Goal: Task Accomplishment & Management: Complete application form

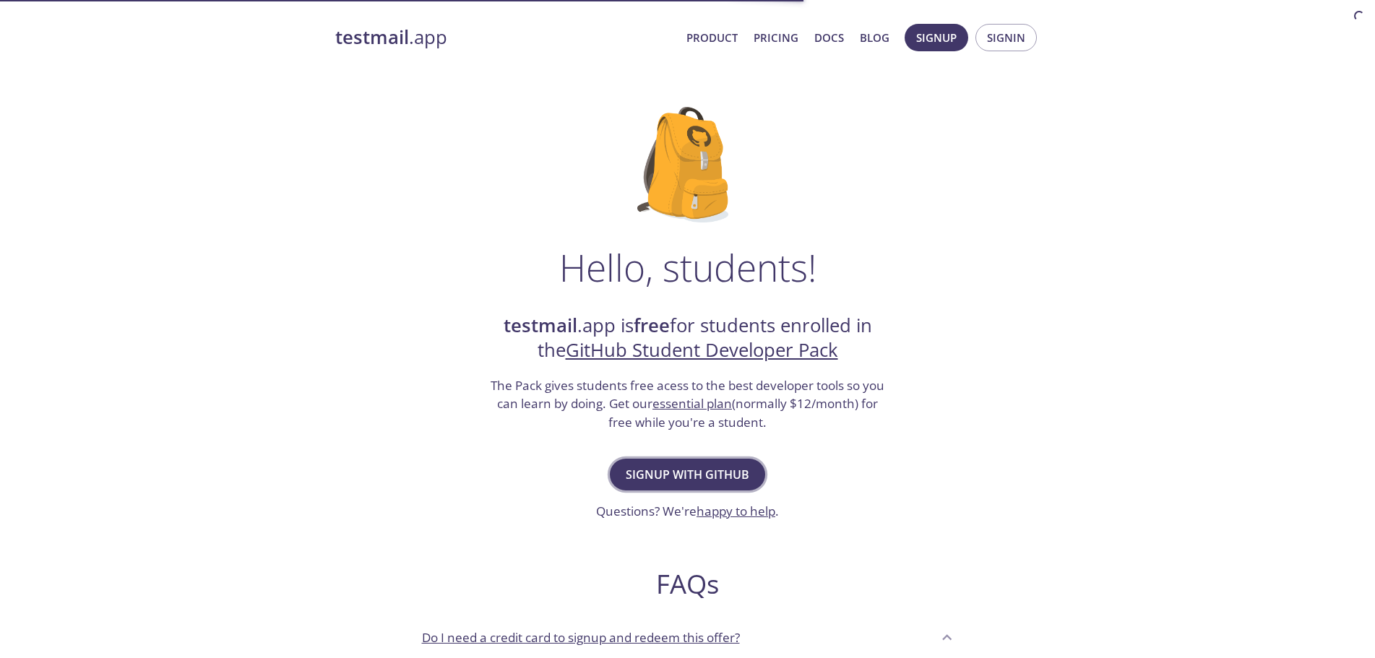
click at [713, 472] on span "Signup with GitHub" at bounding box center [688, 475] width 124 height 20
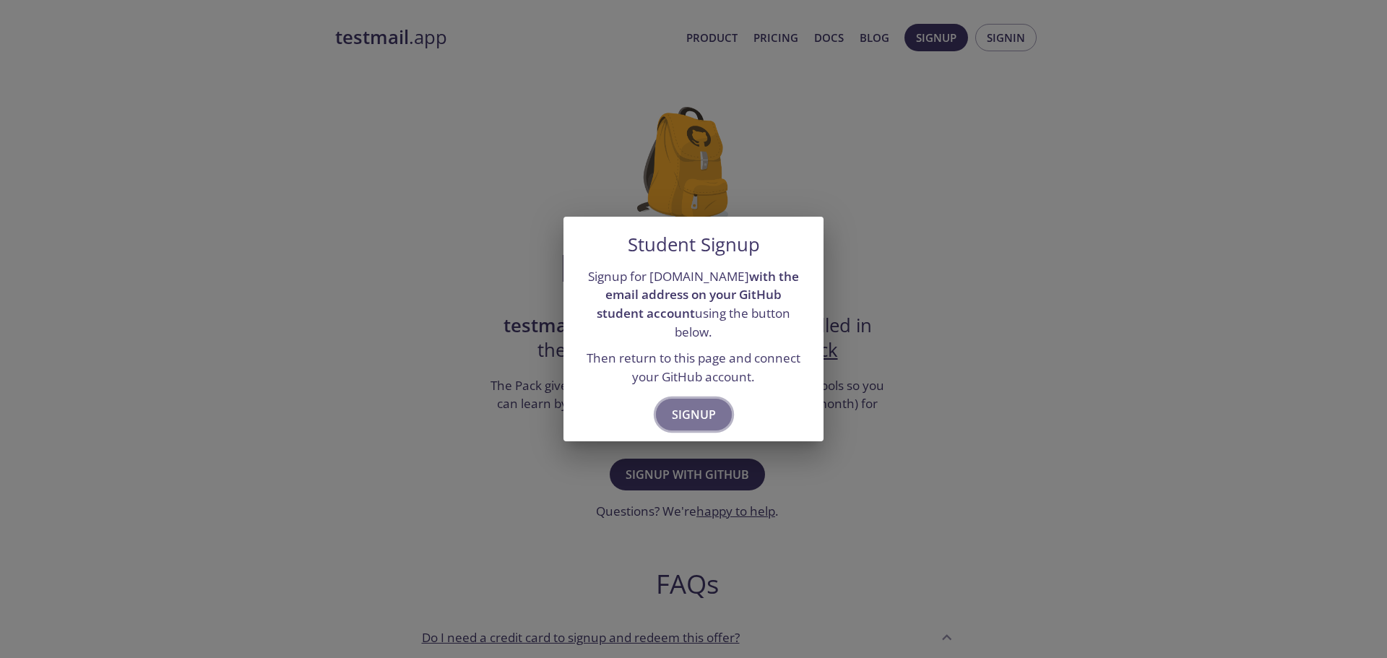
click at [703, 405] on span "Signup" at bounding box center [694, 415] width 44 height 20
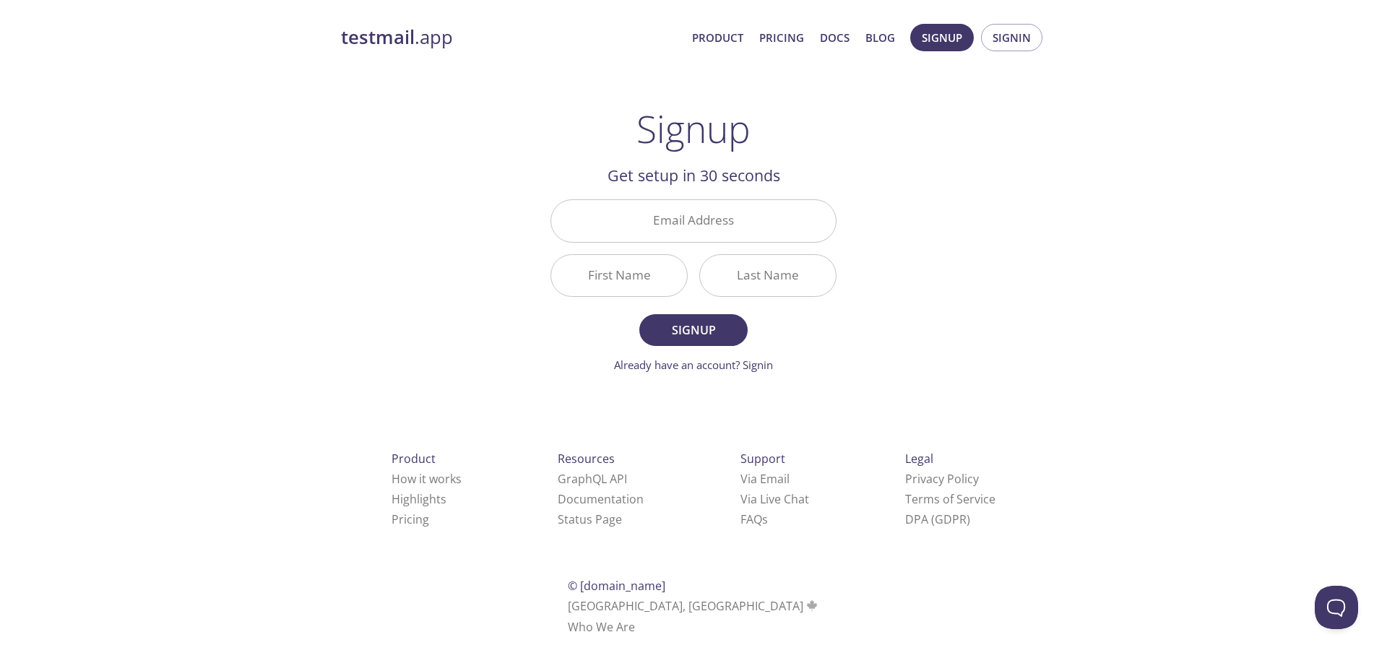
click at [746, 244] on div "Email Address" at bounding box center [694, 221] width 298 height 54
click at [752, 238] on input "Email Address" at bounding box center [693, 220] width 285 height 41
type input "[EMAIL_ADDRESS][DOMAIN_NAME]"
type input "[PERSON_NAME]"
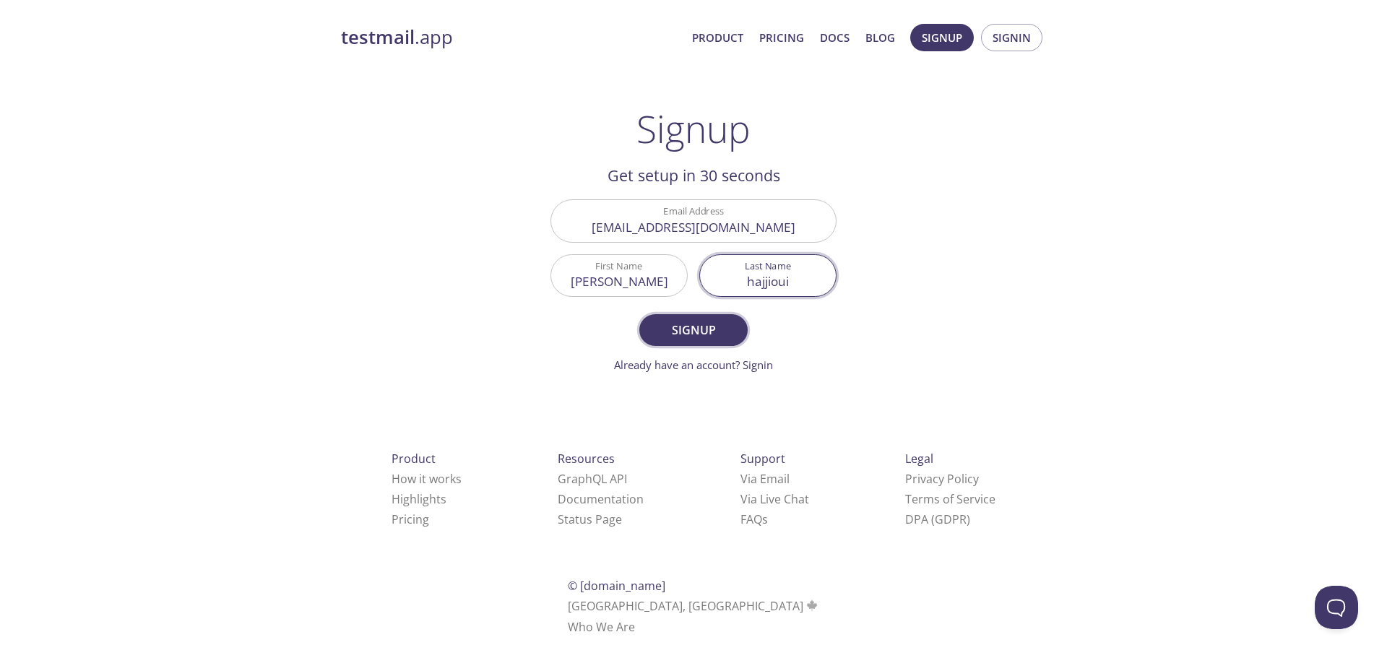
type input "hajjioui"
click at [692, 344] on button "Signup" at bounding box center [694, 330] width 108 height 32
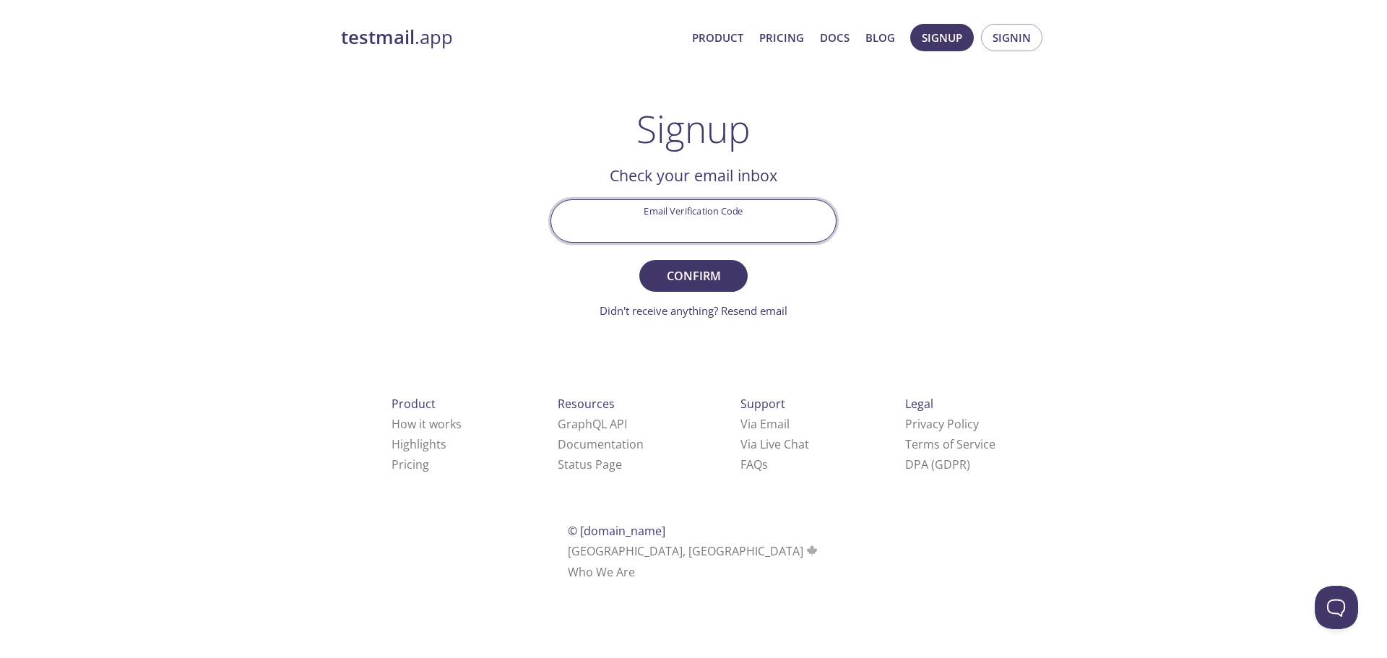
click at [727, 225] on input "Email Verification Code" at bounding box center [693, 220] width 285 height 41
type input "YYF8SN7"
click at [711, 273] on span "Confirm" at bounding box center [693, 276] width 77 height 20
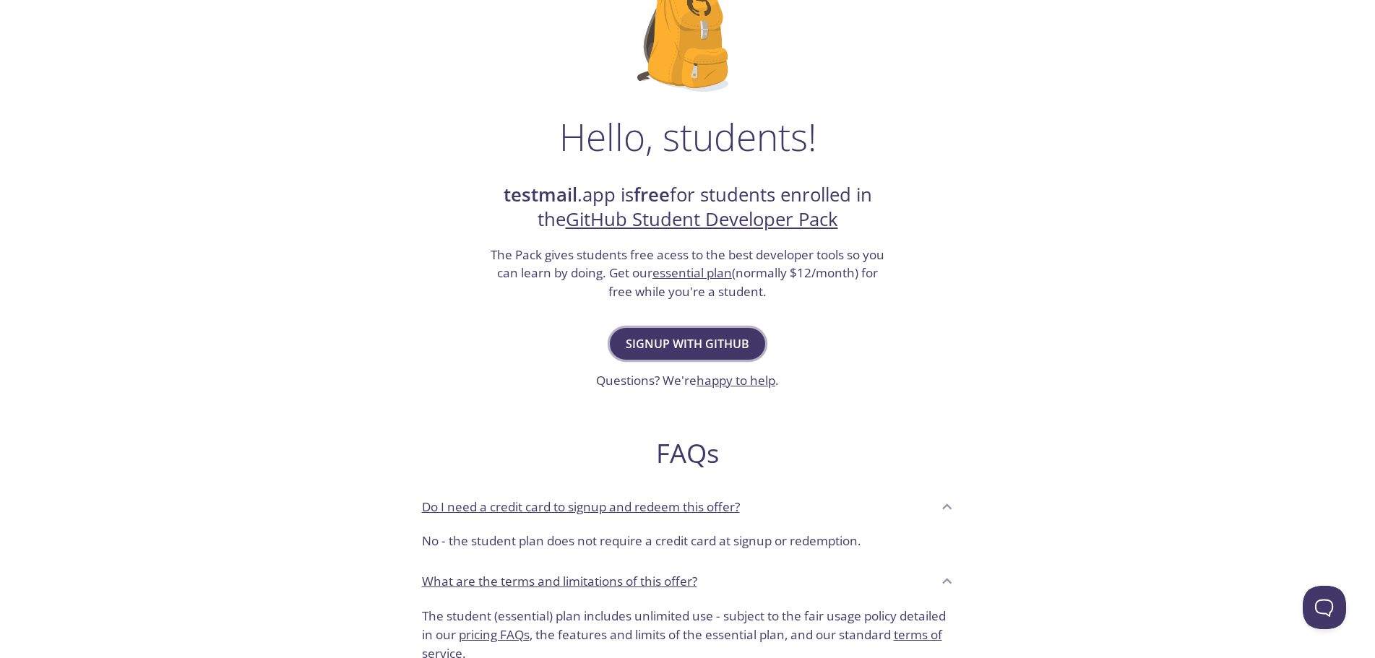
scroll to position [129, 0]
click at [708, 359] on button "Signup with GitHub" at bounding box center [687, 346] width 155 height 32
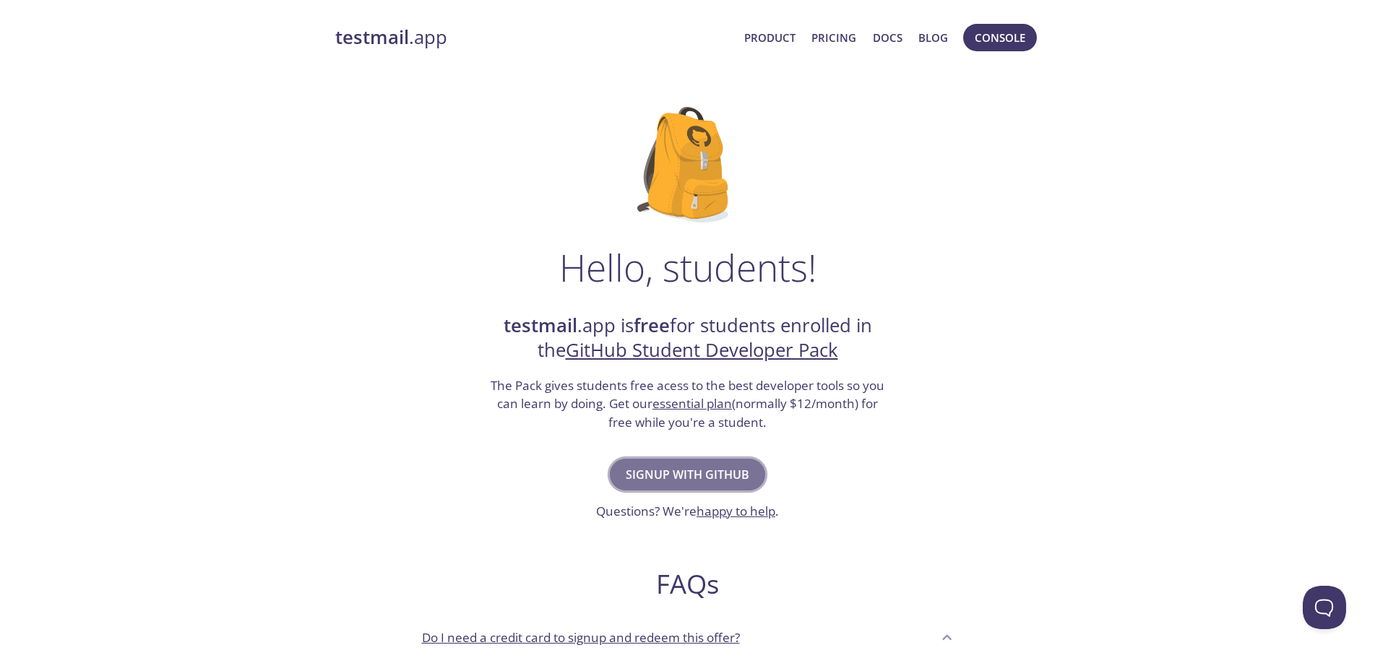
click at [705, 472] on span "Signup with GitHub" at bounding box center [688, 475] width 124 height 20
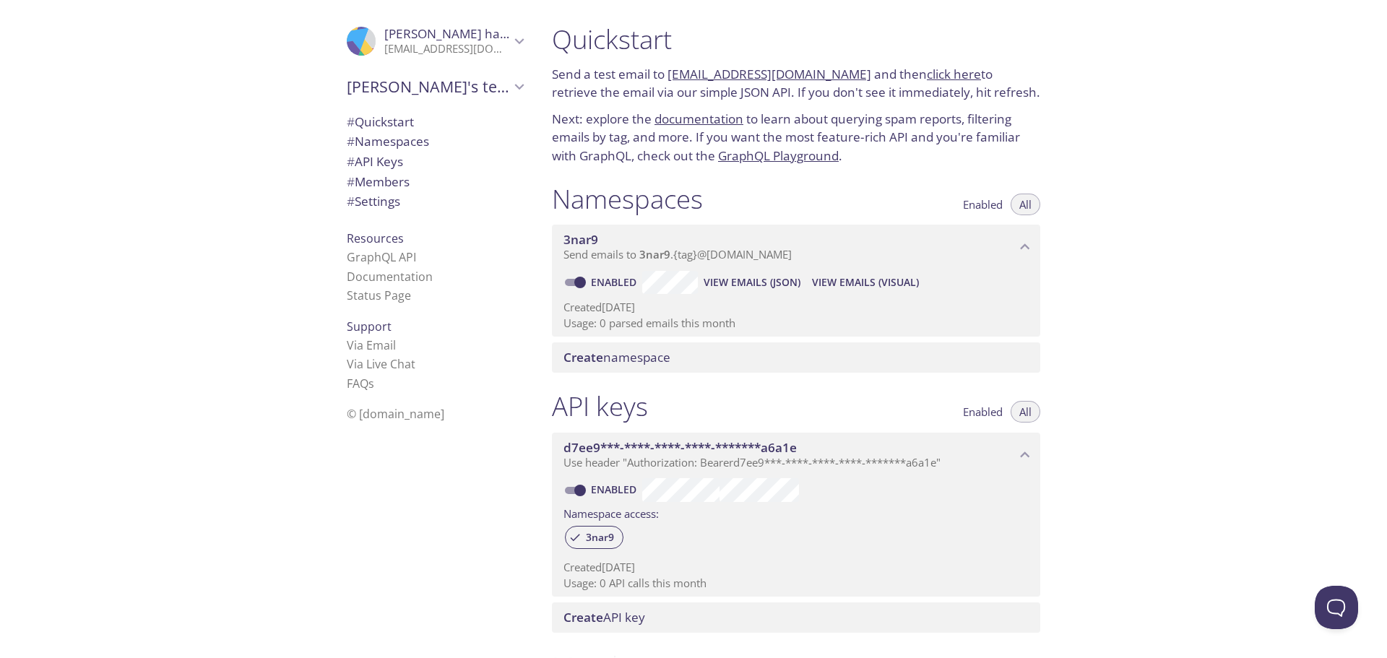
click at [927, 72] on link "click here" at bounding box center [954, 74] width 54 height 17
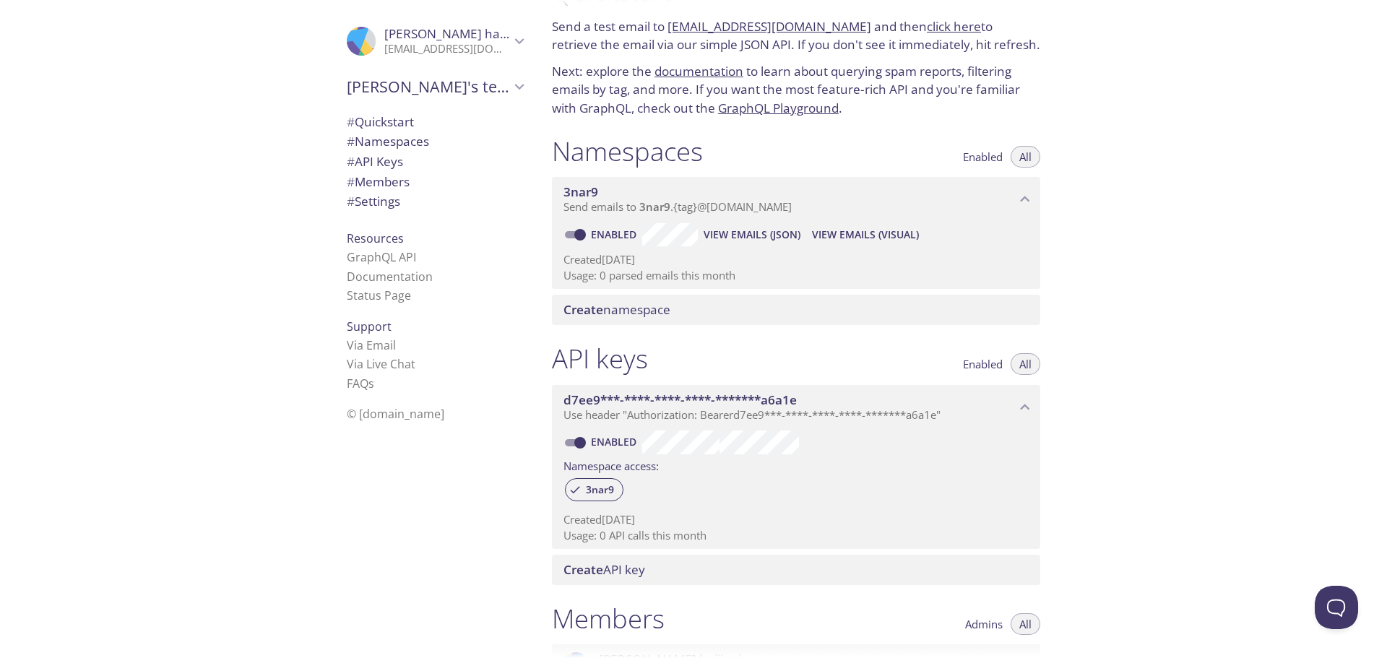
scroll to position [33, 0]
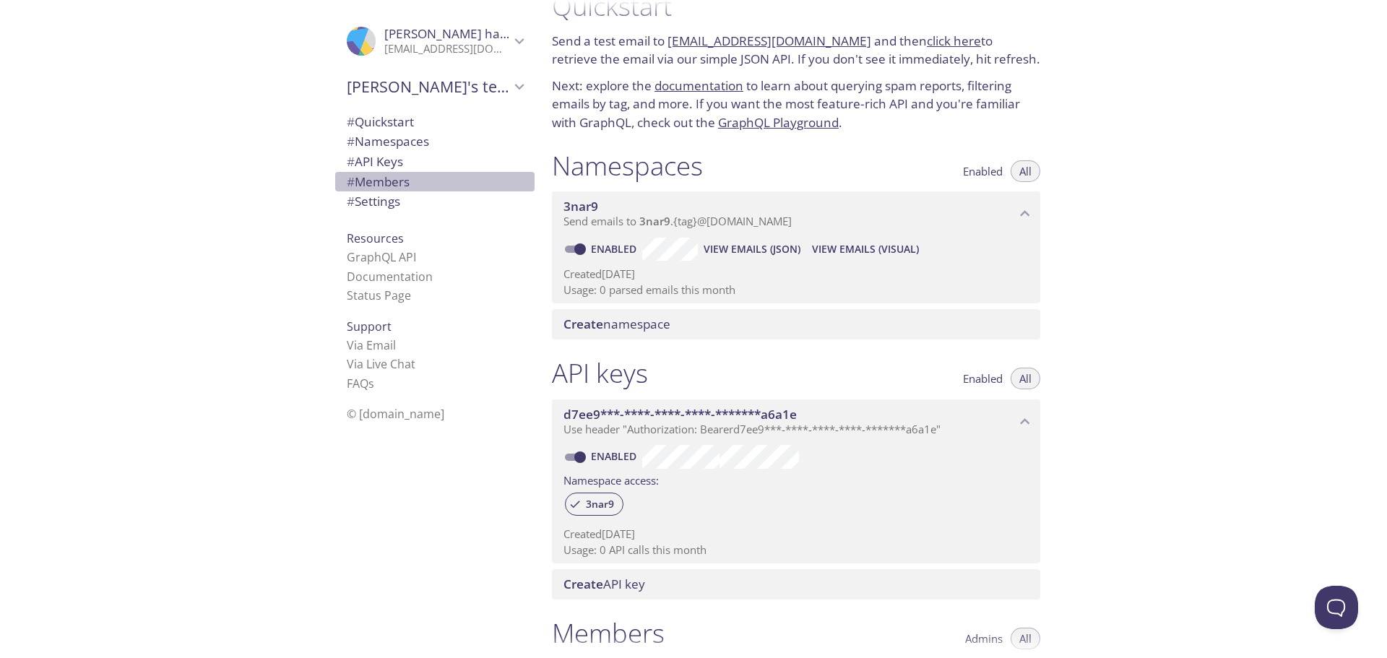
click at [373, 182] on span "# Members" at bounding box center [378, 181] width 63 height 17
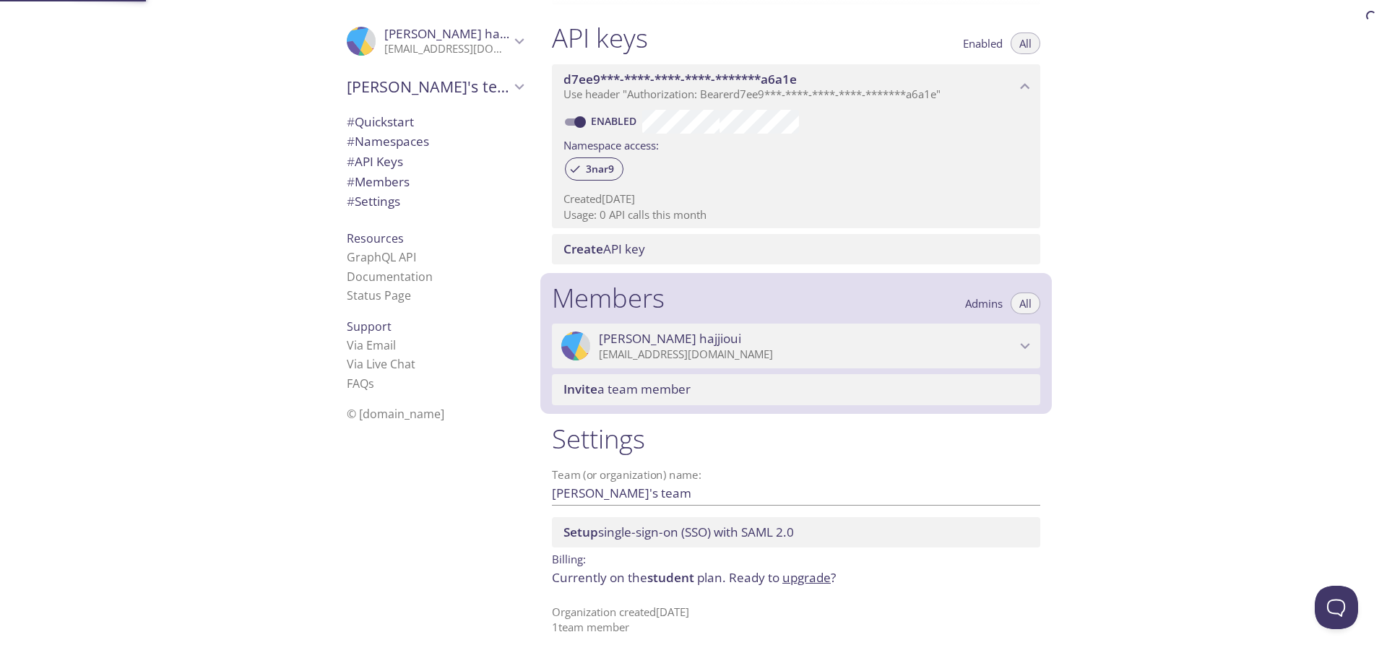
scroll to position [369, 0]
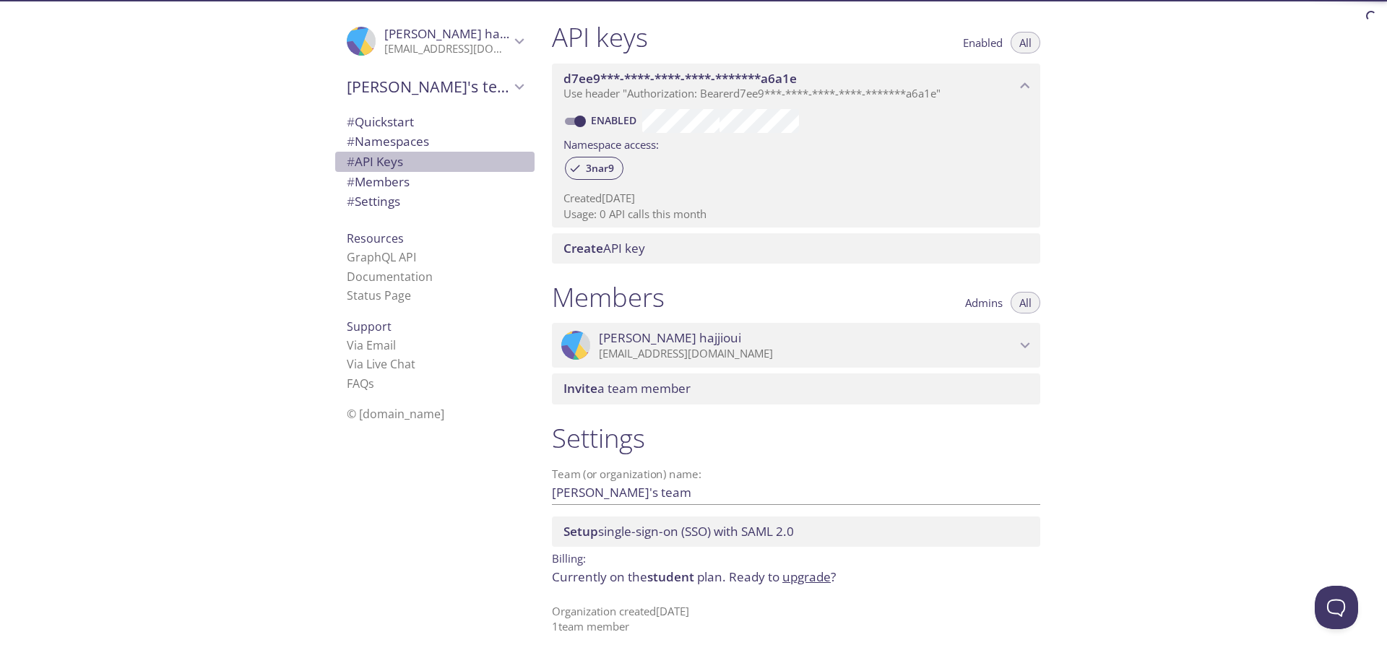
click at [397, 162] on span "# API Keys" at bounding box center [435, 161] width 176 height 19
click at [405, 137] on span "# Namespaces" at bounding box center [388, 141] width 82 height 17
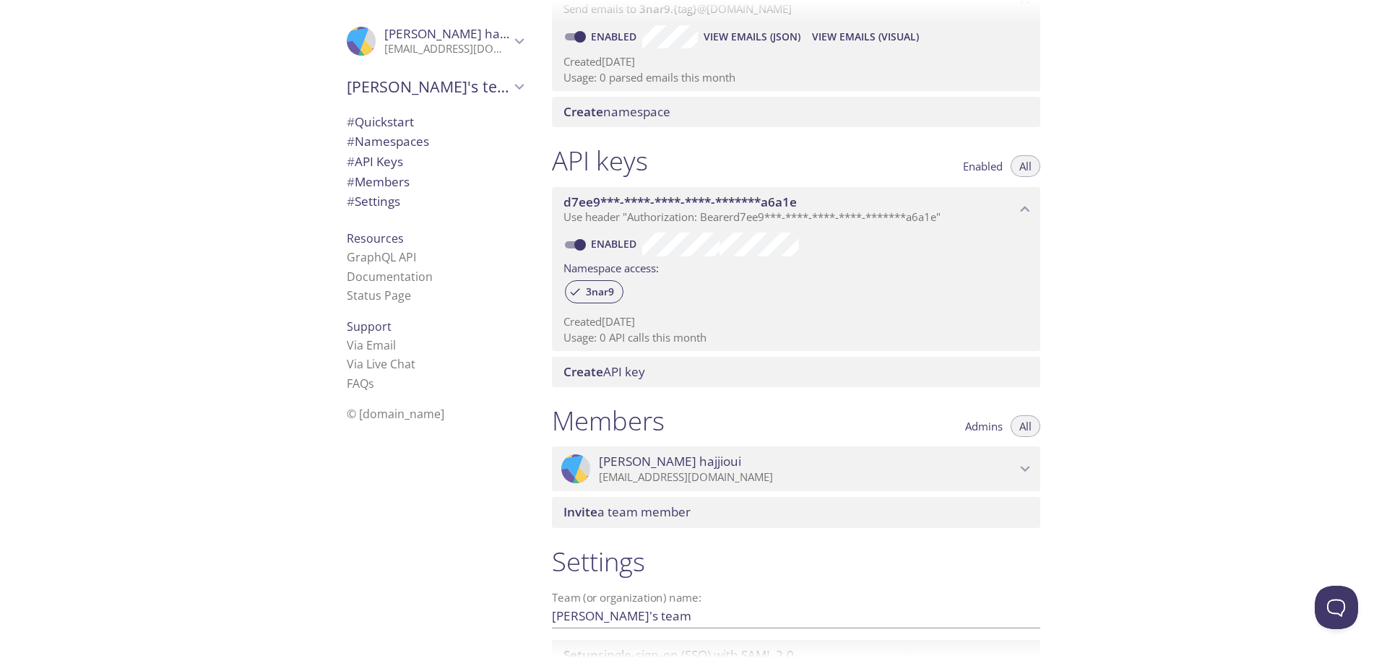
scroll to position [183, 0]
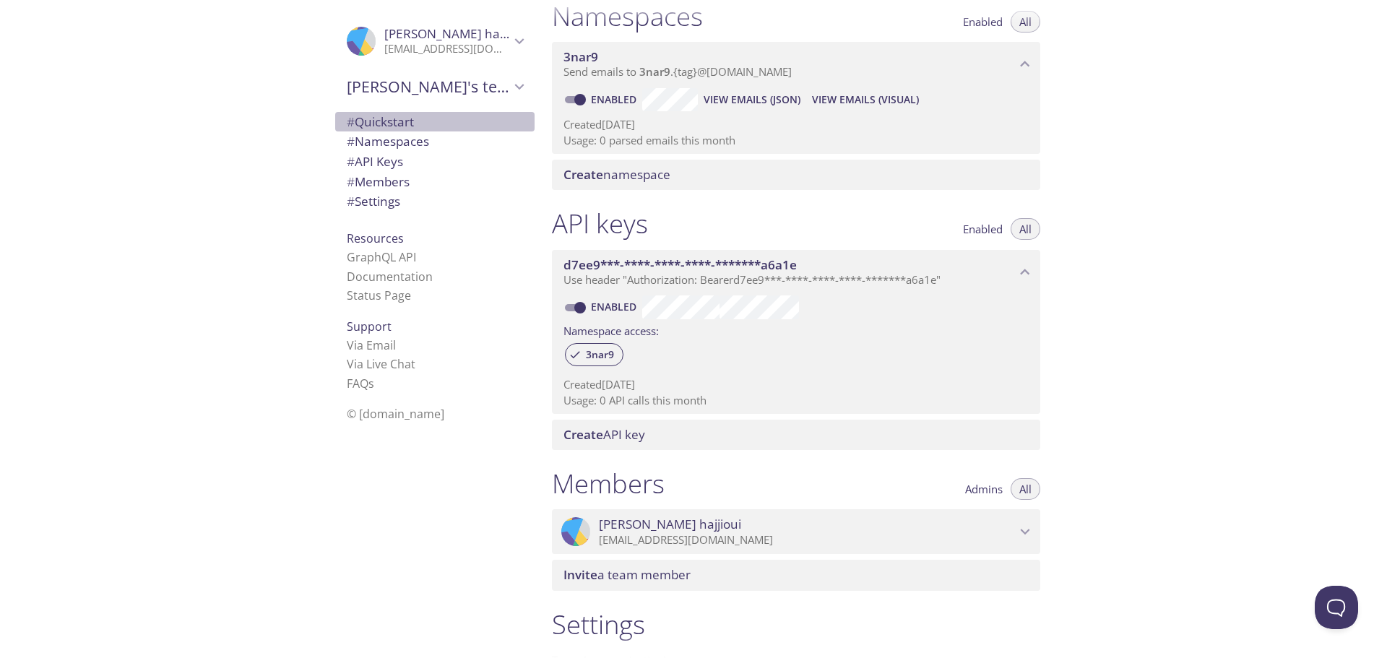
click at [409, 126] on span "# Quickstart" at bounding box center [435, 122] width 176 height 19
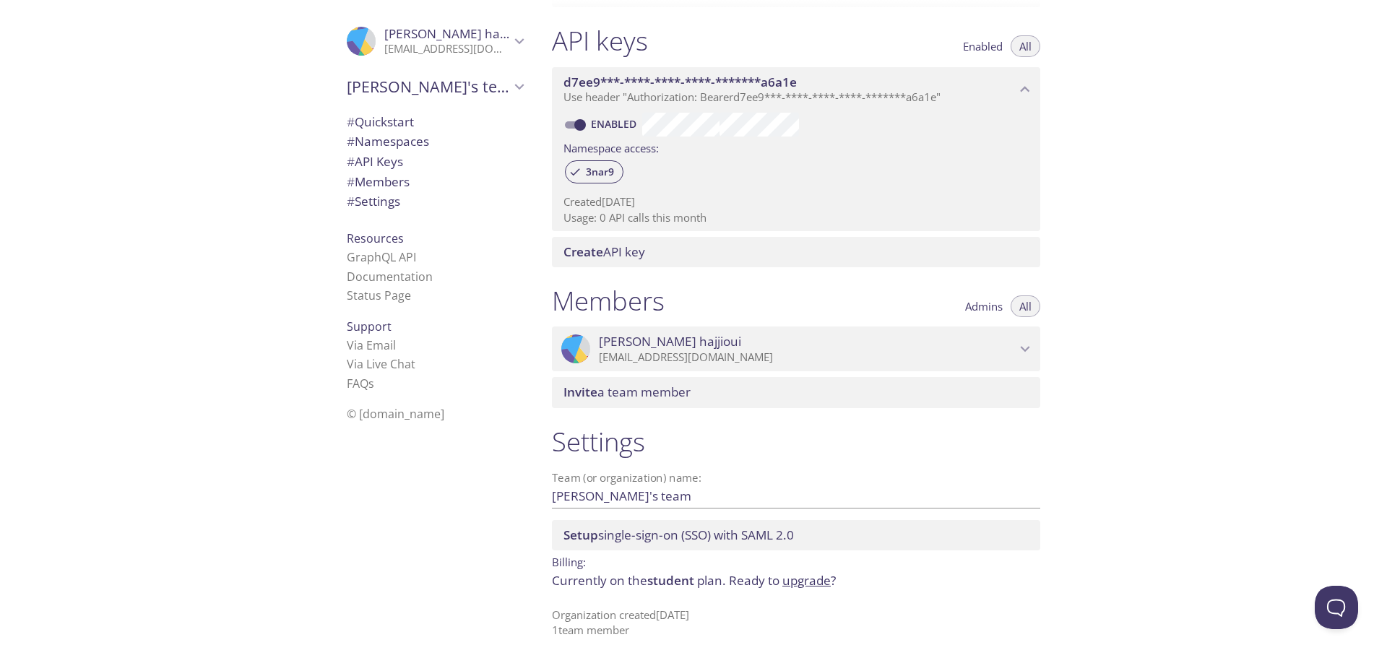
scroll to position [369, 0]
click at [374, 349] on link "Via Email" at bounding box center [371, 345] width 49 height 16
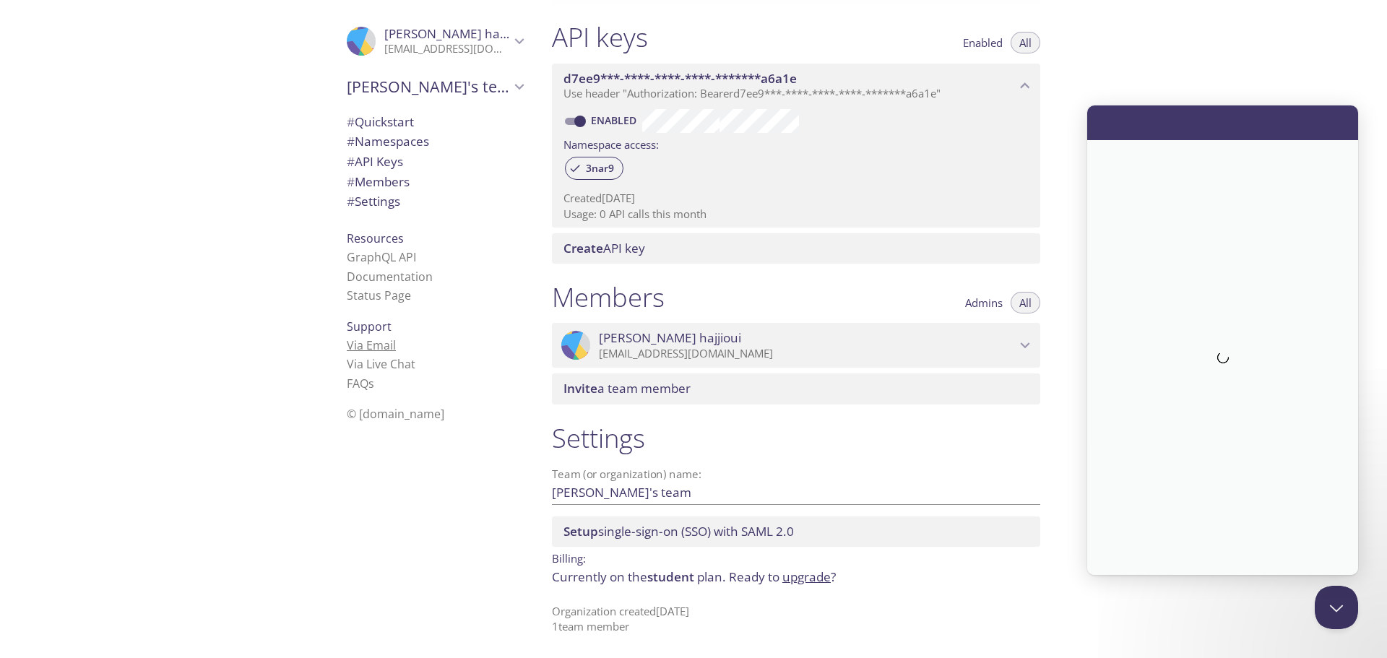
scroll to position [0, 0]
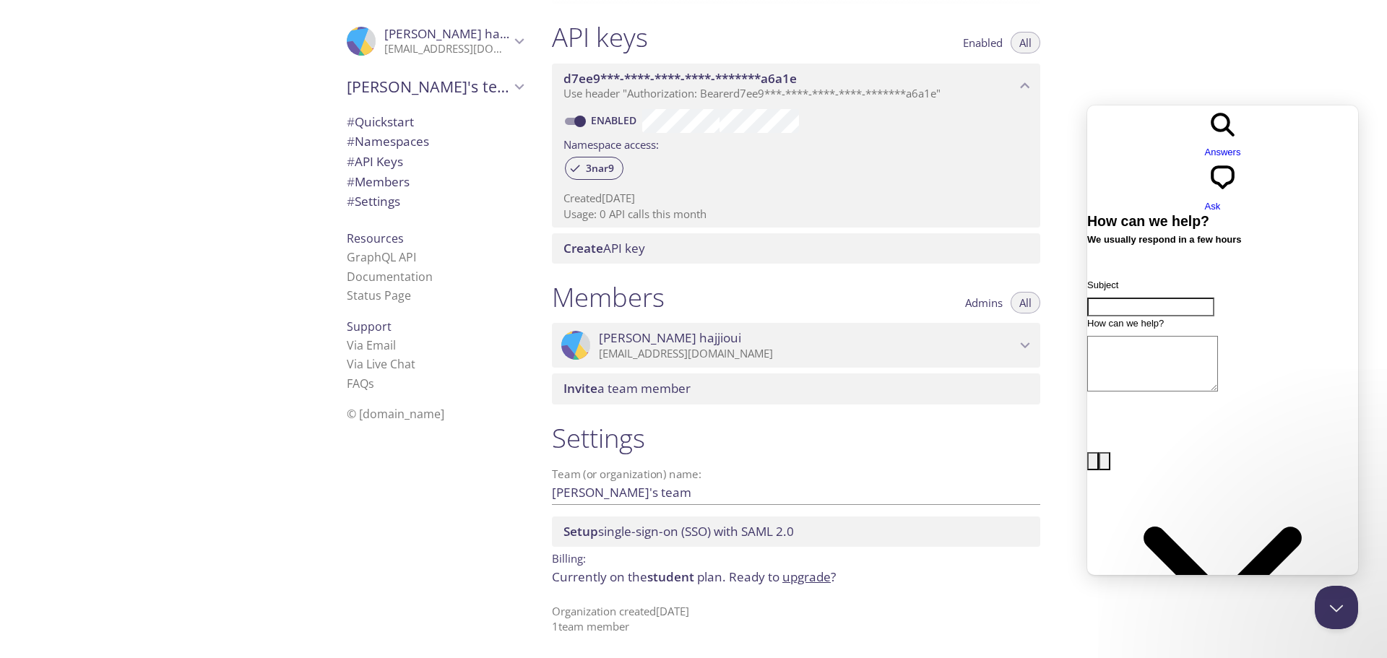
click at [205, 144] on div ".cls-1 { fill: #6d5ca8; } .cls-2 { fill: #3fc191; } .cls-3 { fill: #3b4752; } .…" at bounding box center [270, 329] width 541 height 658
click at [225, 154] on div ".cls-1 { fill: #6d5ca8; } .cls-2 { fill: #3fc191; } .cls-3 { fill: #3b4752; } .…" at bounding box center [270, 329] width 541 height 658
click at [210, 160] on div ".cls-1 { fill: #6d5ca8; } .cls-2 { fill: #3fc191; } .cls-3 { fill: #3b4752; } .…" at bounding box center [270, 329] width 541 height 658
